Goal: Task Accomplishment & Management: Manage account settings

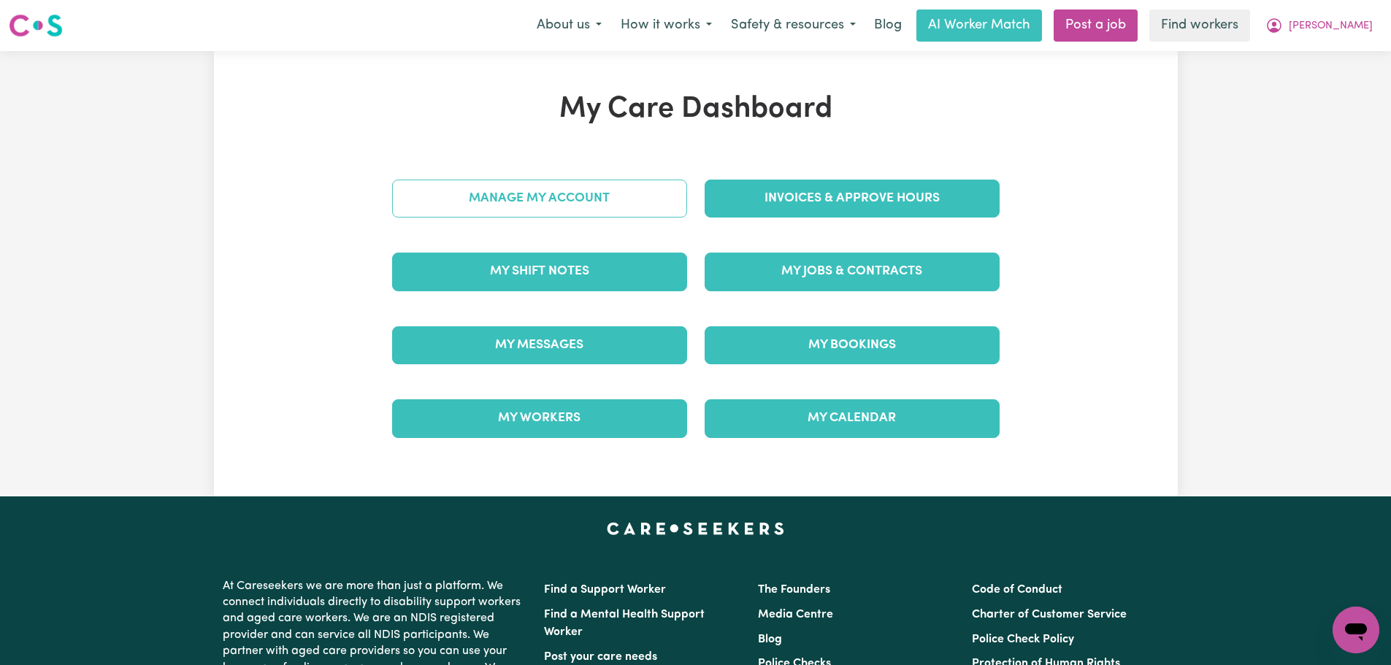
click at [653, 210] on link "Manage My Account" at bounding box center [539, 199] width 295 height 38
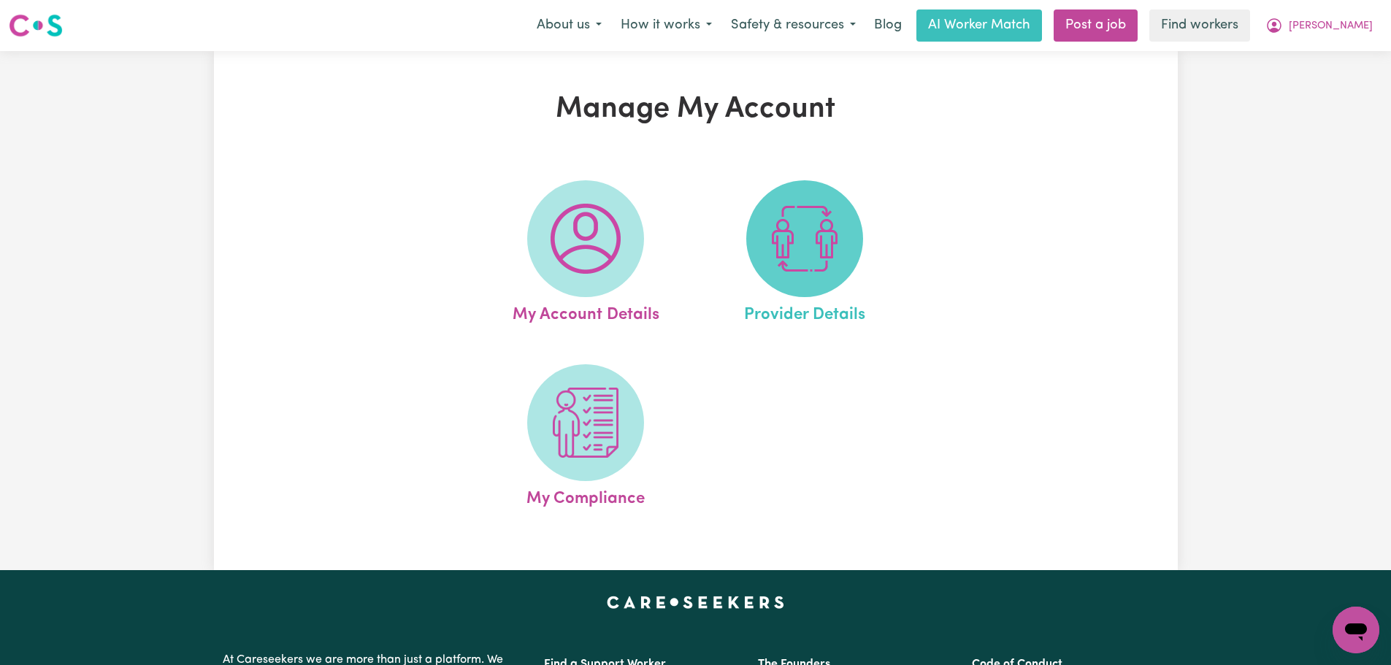
drag, startPoint x: 653, startPoint y: 210, endPoint x: 848, endPoint y: 234, distance: 196.4
click at [848, 234] on span at bounding box center [804, 238] width 117 height 117
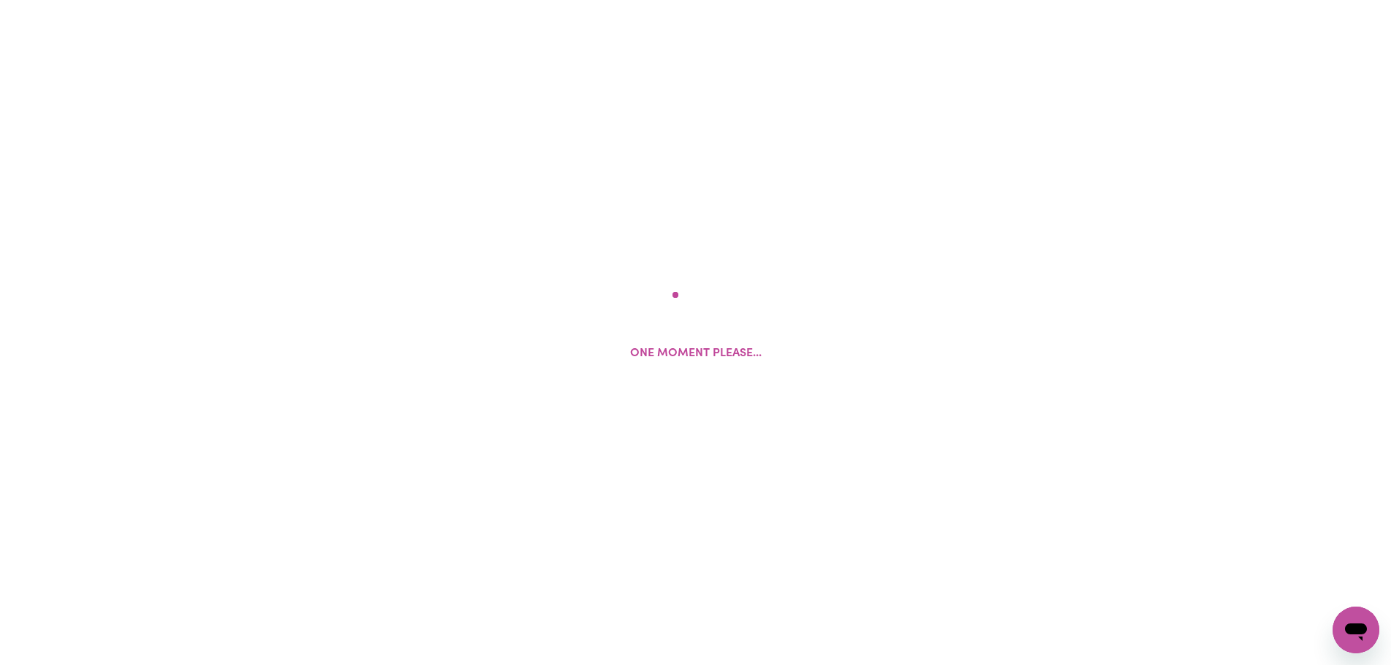
select select "NDIS_FUNDING_PLAN_MANAGED"
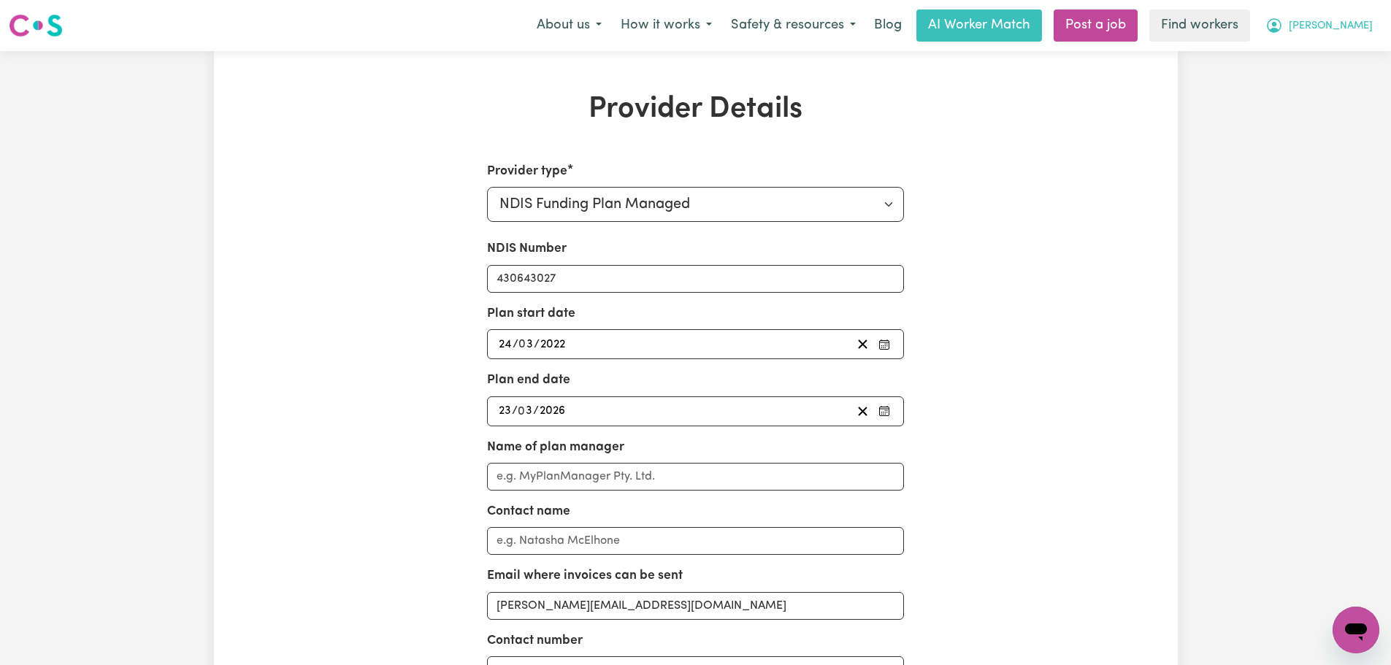
click at [1346, 23] on span "[PERSON_NAME]" at bounding box center [1331, 26] width 84 height 16
click at [1337, 52] on link "My Dashboard" at bounding box center [1323, 57] width 115 height 28
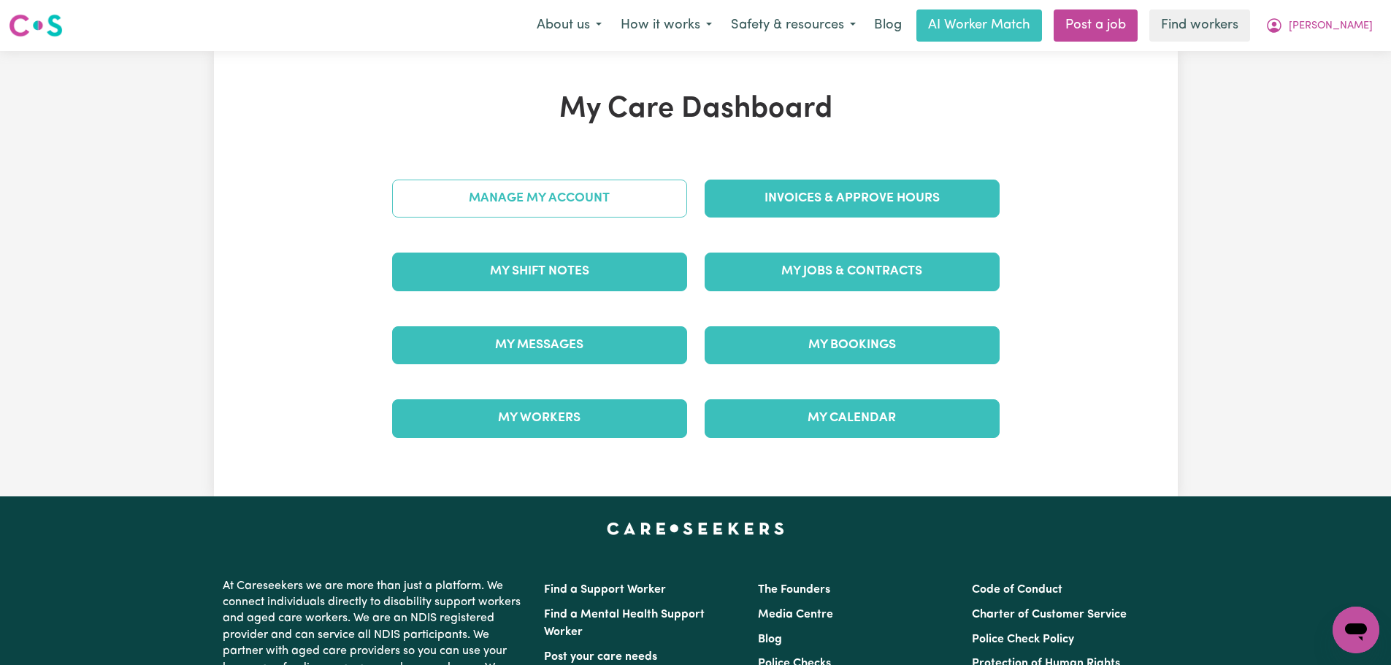
click at [590, 188] on link "Manage My Account" at bounding box center [539, 199] width 295 height 38
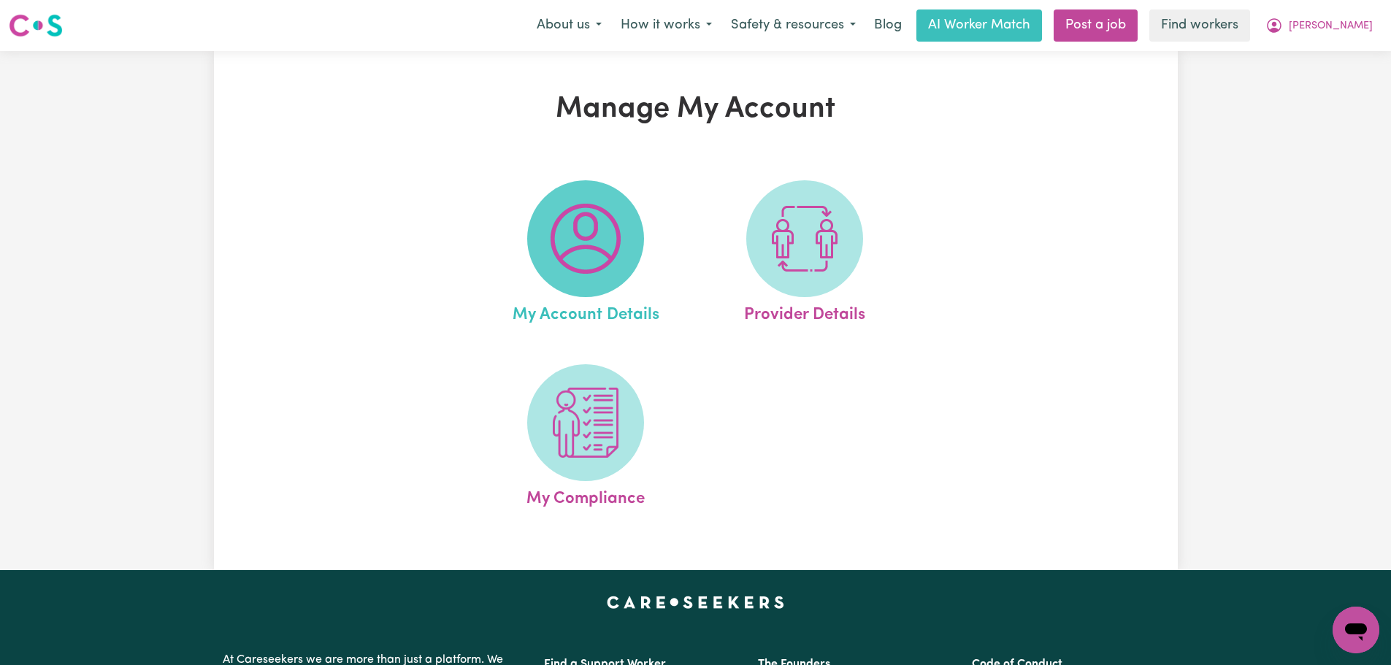
click at [628, 223] on span at bounding box center [585, 238] width 117 height 117
select select "Australian"
select select "call"
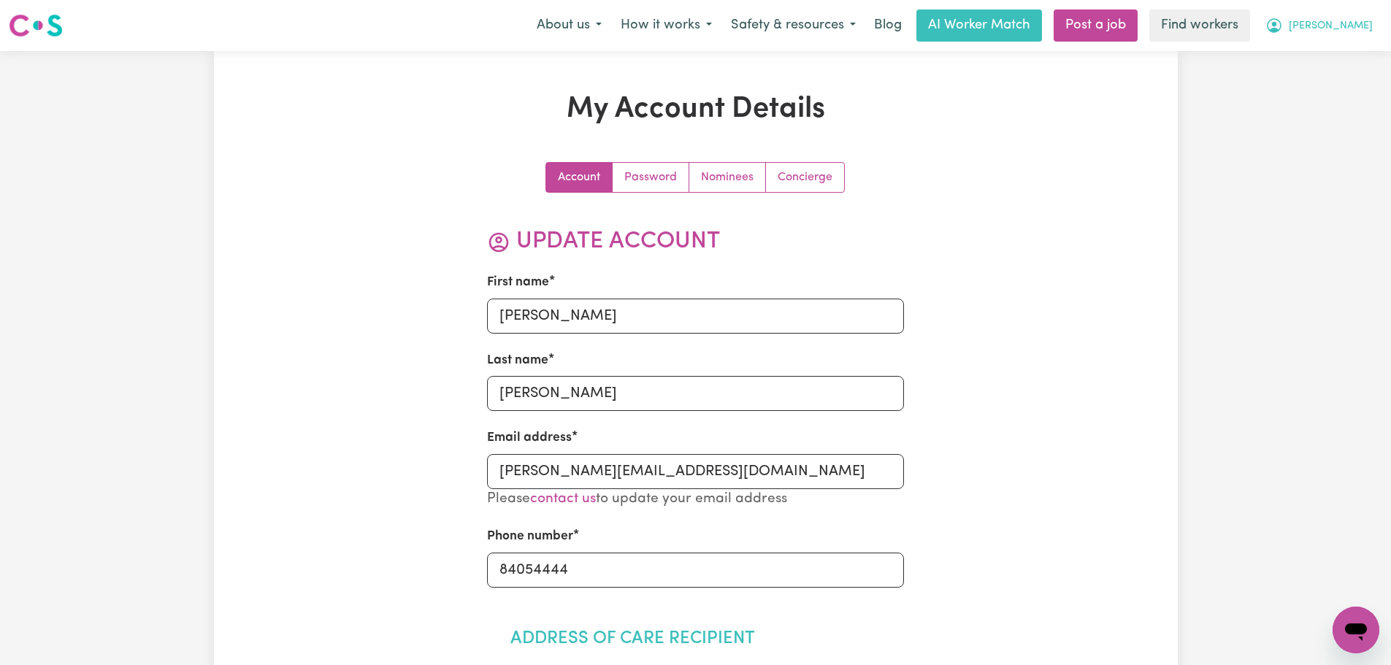
click at [1347, 28] on span "[PERSON_NAME]" at bounding box center [1331, 26] width 84 height 16
click at [1347, 53] on link "My Dashboard" at bounding box center [1323, 57] width 115 height 28
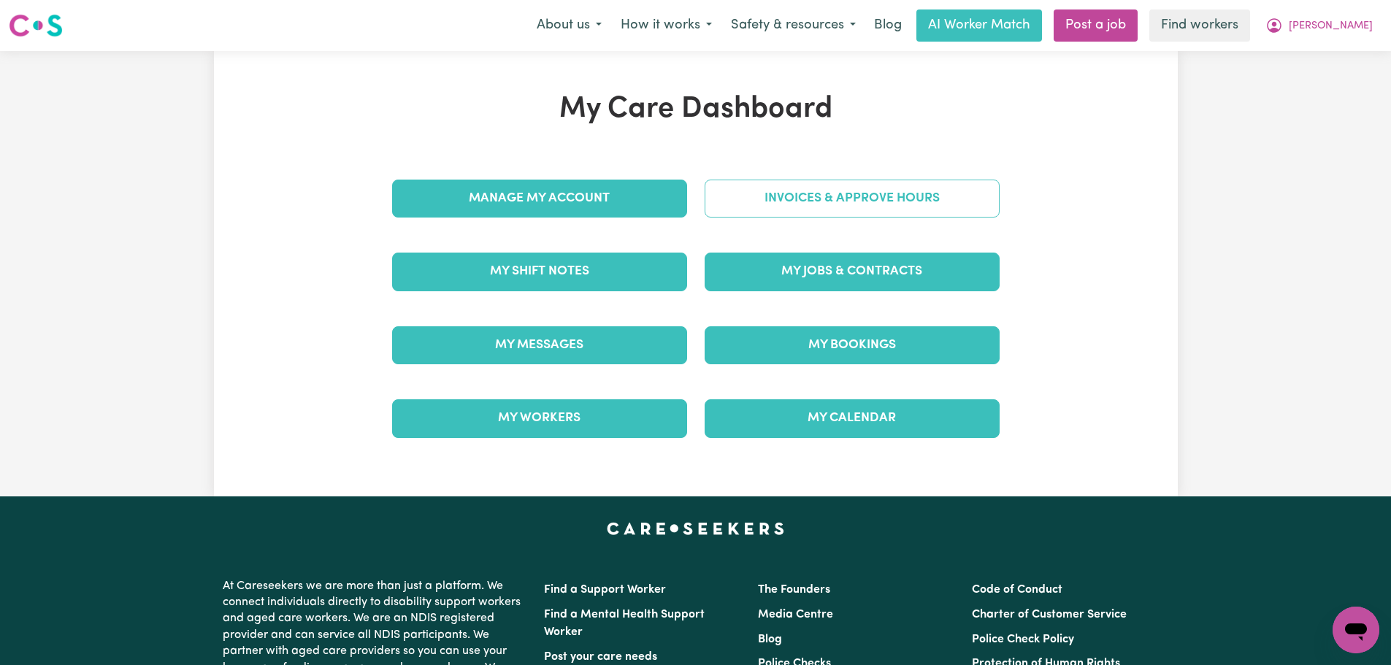
click at [772, 202] on link "Invoices & Approve Hours" at bounding box center [852, 199] width 295 height 38
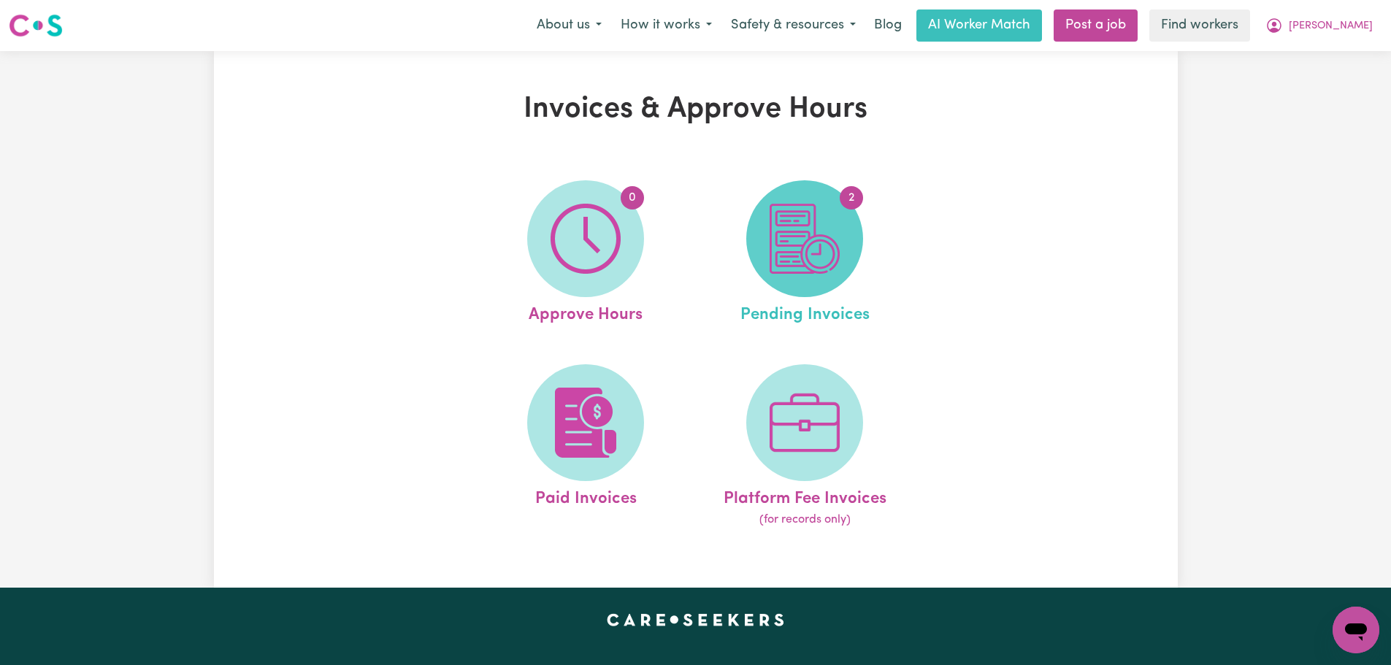
click at [807, 222] on img at bounding box center [804, 239] width 70 height 70
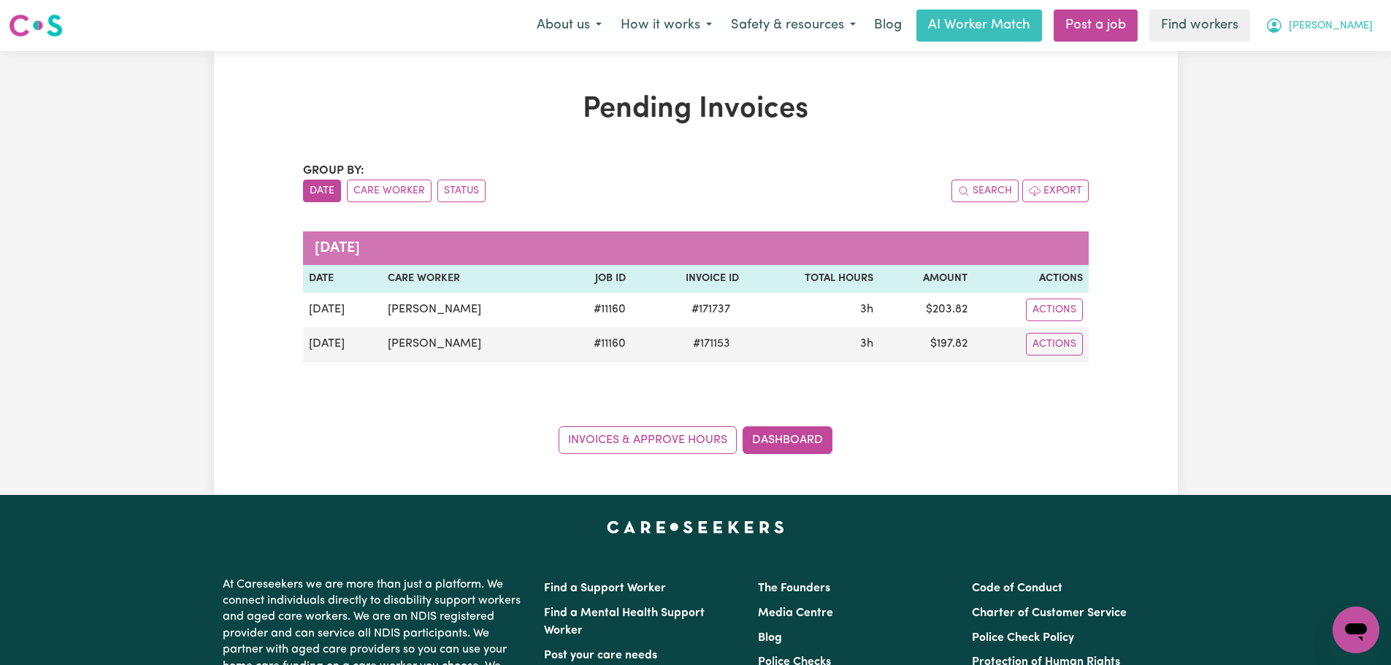
click at [1348, 23] on span "[PERSON_NAME]" at bounding box center [1331, 26] width 84 height 16
click at [1337, 92] on link "Logout" at bounding box center [1323, 84] width 115 height 28
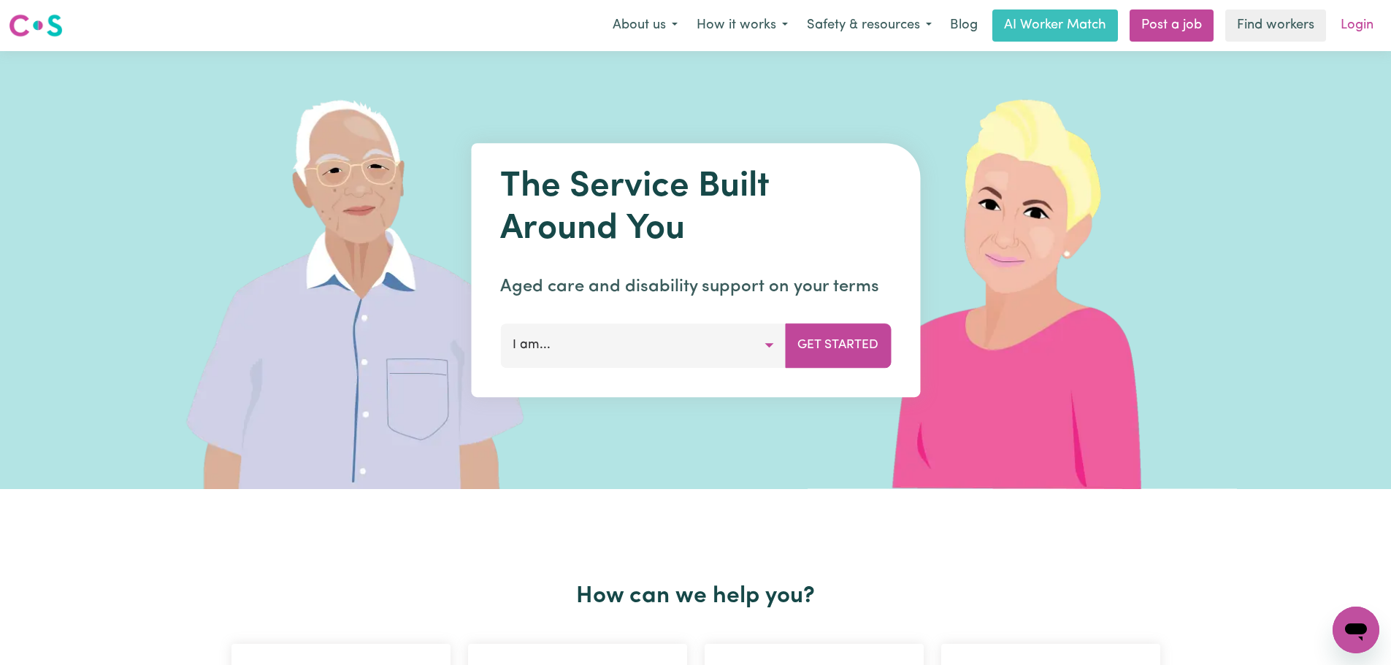
click at [1371, 20] on link "Login" at bounding box center [1357, 25] width 50 height 32
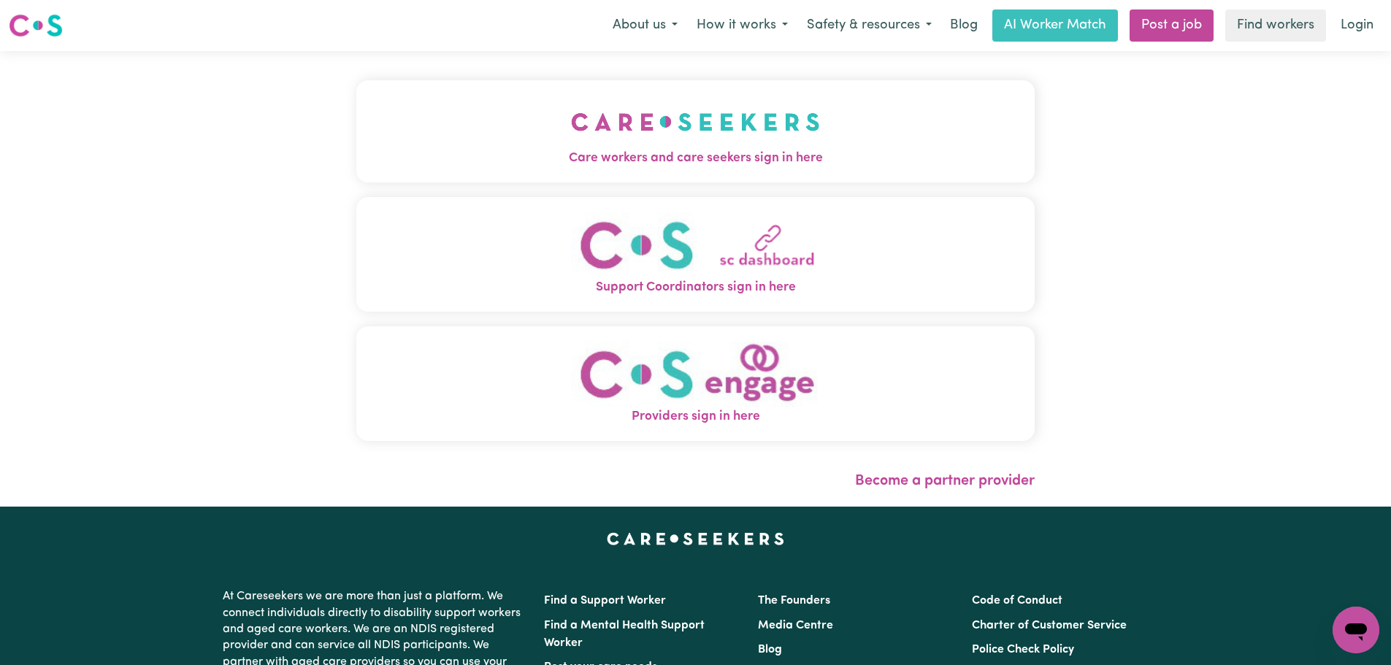
click at [434, 145] on button "Care workers and care seekers sign in here" at bounding box center [695, 131] width 678 height 102
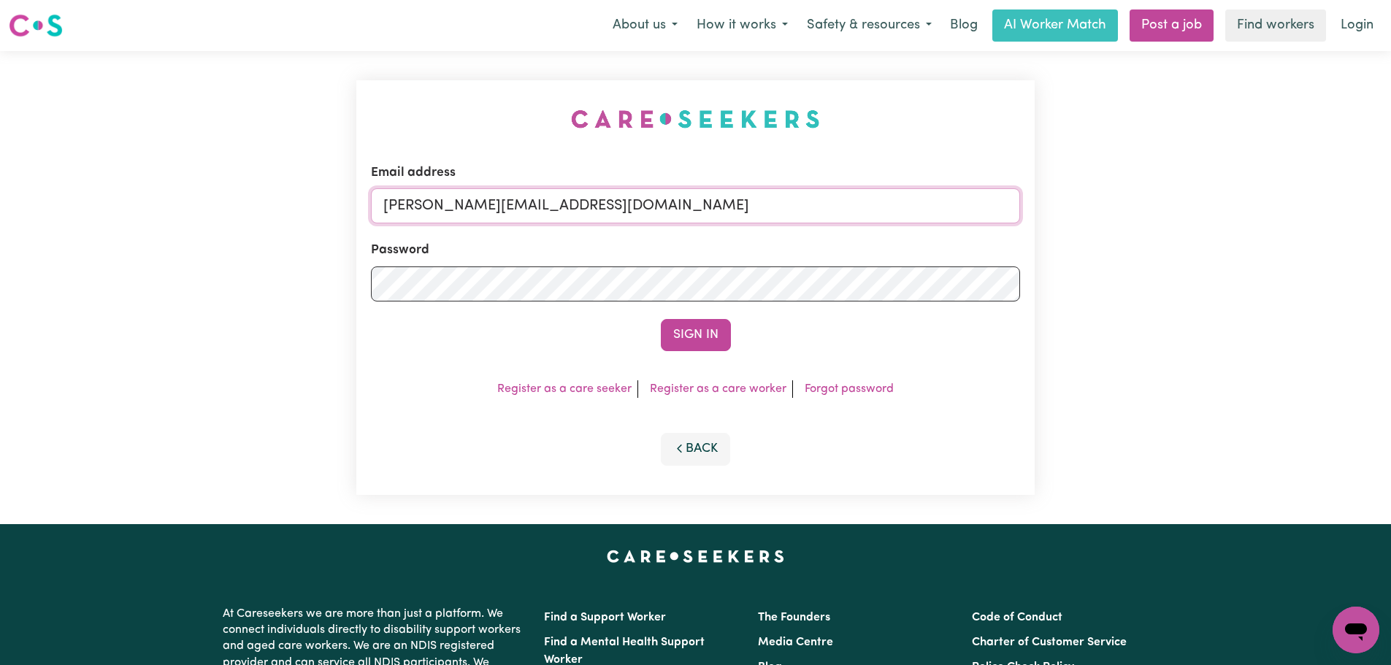
click at [549, 216] on input "[PERSON_NAME][EMAIL_ADDRESS][DOMAIN_NAME]" at bounding box center [695, 205] width 649 height 35
drag, startPoint x: 725, startPoint y: 203, endPoint x: 464, endPoint y: 204, distance: 261.4
click at [464, 204] on input "[EMAIL_ADDRESS][DOMAIN_NAME]" at bounding box center [695, 205] width 649 height 35
type input "[EMAIL_ADDRESS][DOMAIN_NAME]"
click at [682, 329] on button "Sign In" at bounding box center [696, 335] width 70 height 32
